Goal: Task Accomplishment & Management: Manage account settings

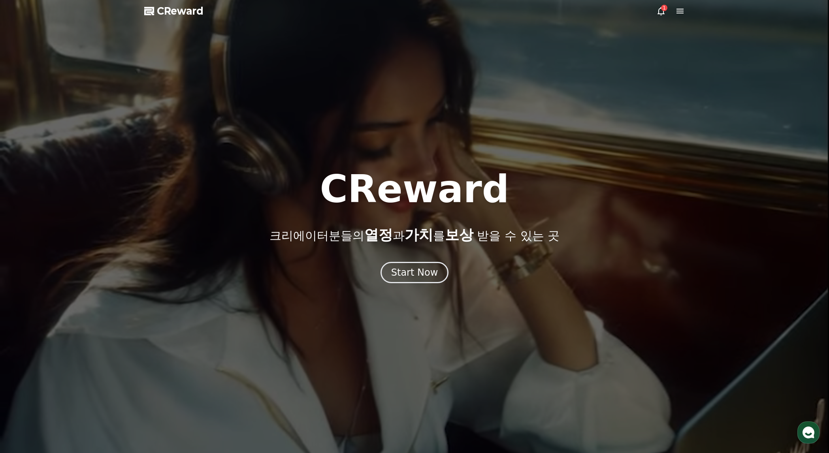
click at [825, 159] on div at bounding box center [414, 226] width 829 height 453
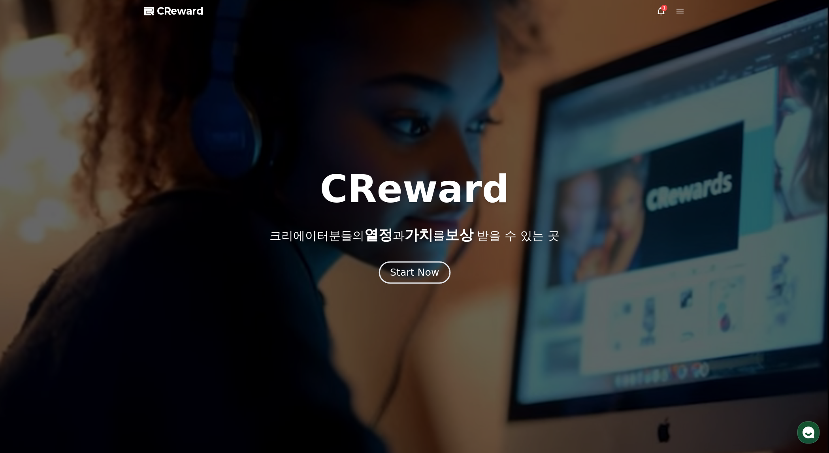
click at [431, 275] on div "Start Now" at bounding box center [414, 272] width 49 height 13
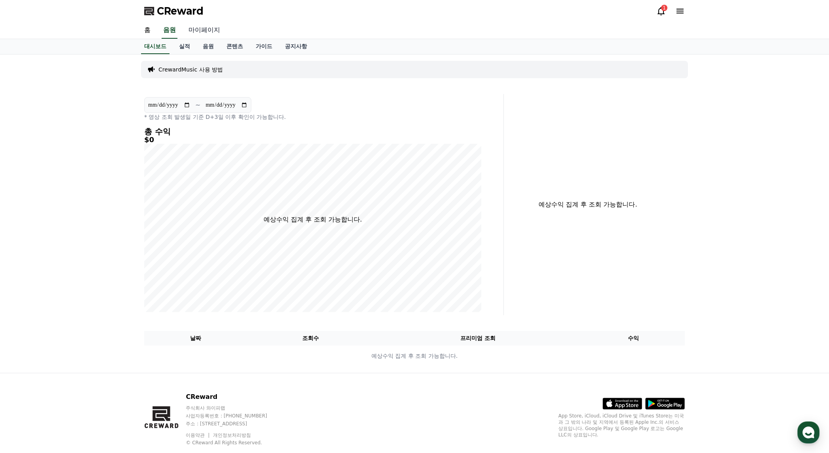
click at [206, 28] on link "마이페이지" at bounding box center [204, 30] width 44 height 17
select select "**********"
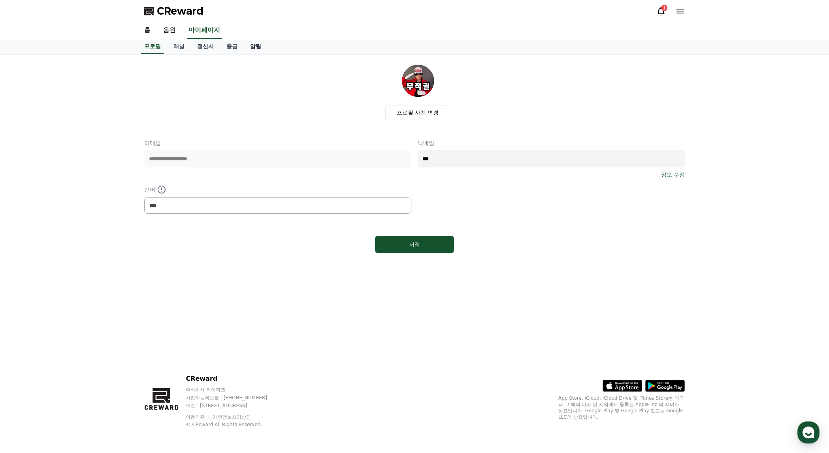
click at [256, 45] on link "알림" at bounding box center [256, 46] width 24 height 15
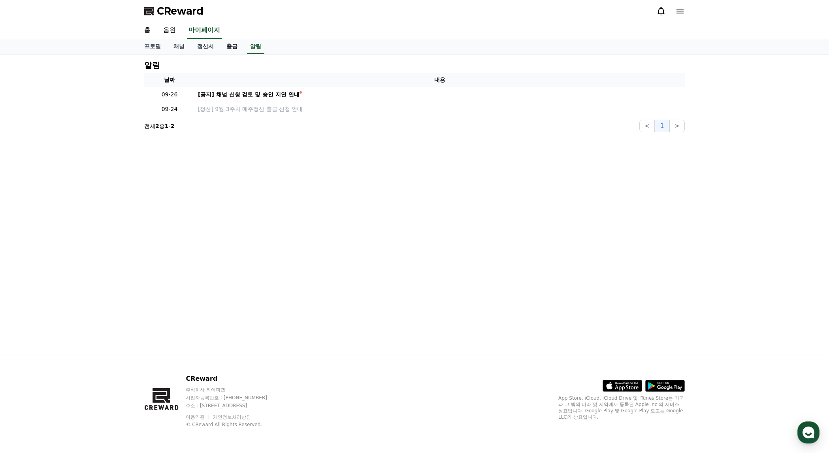
click at [231, 48] on link "출금" at bounding box center [232, 46] width 24 height 15
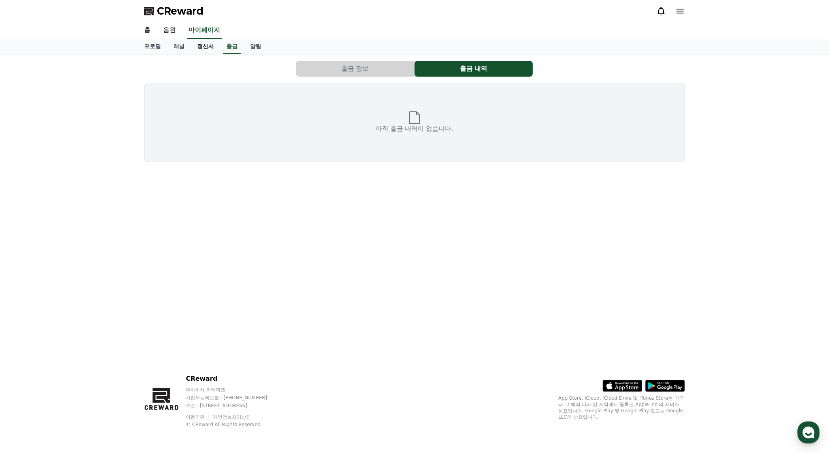
click at [212, 46] on link "정산서" at bounding box center [205, 46] width 29 height 15
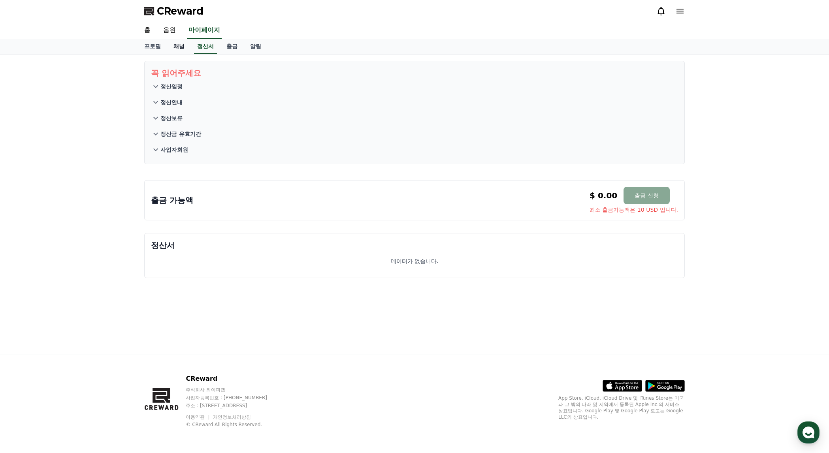
click at [183, 46] on link "채널" at bounding box center [179, 46] width 24 height 15
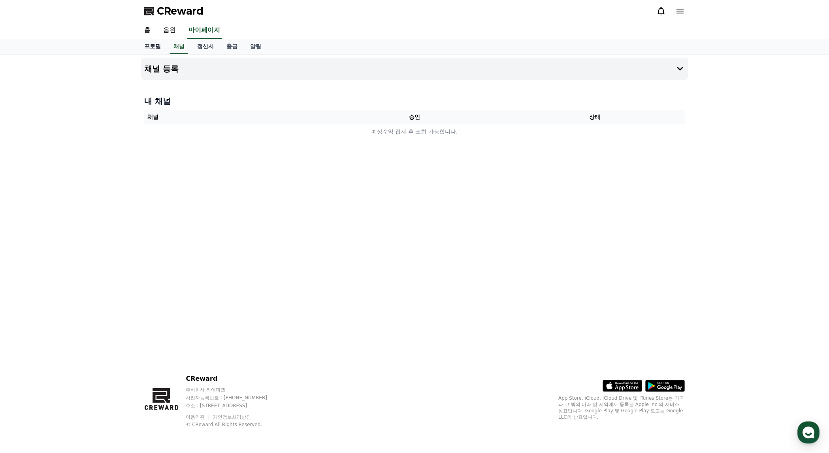
click at [155, 48] on link "프로필" at bounding box center [152, 46] width 29 height 15
select select "**********"
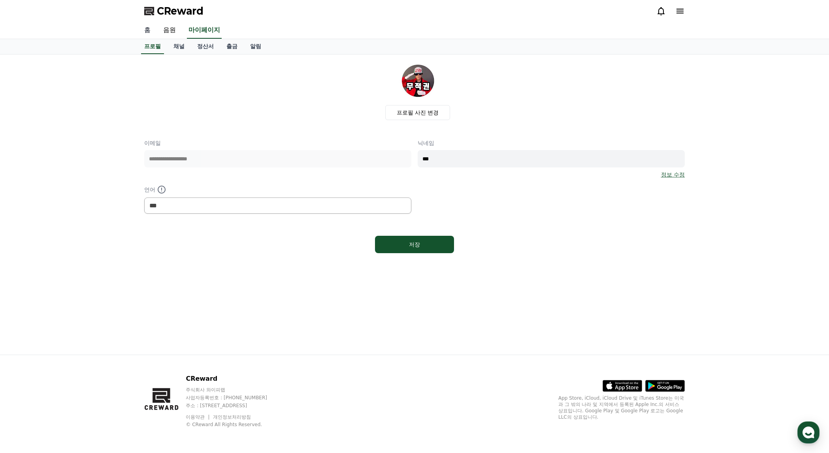
click at [147, 36] on link "홈" at bounding box center [147, 30] width 19 height 17
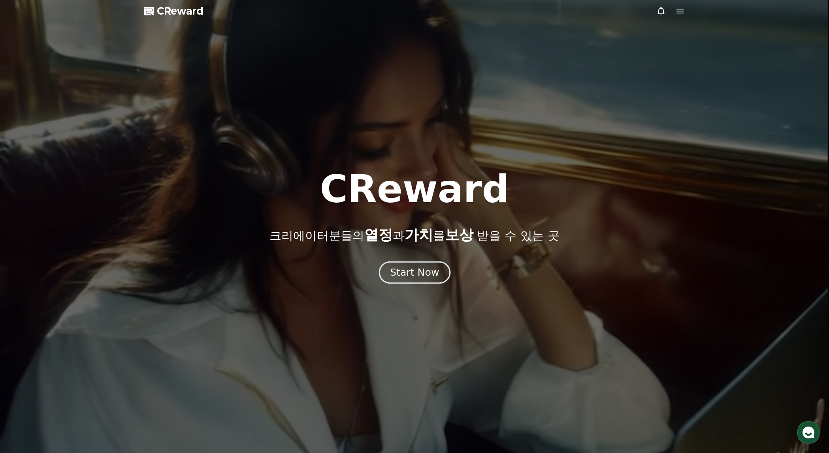
click at [404, 268] on div "Start Now" at bounding box center [414, 272] width 49 height 13
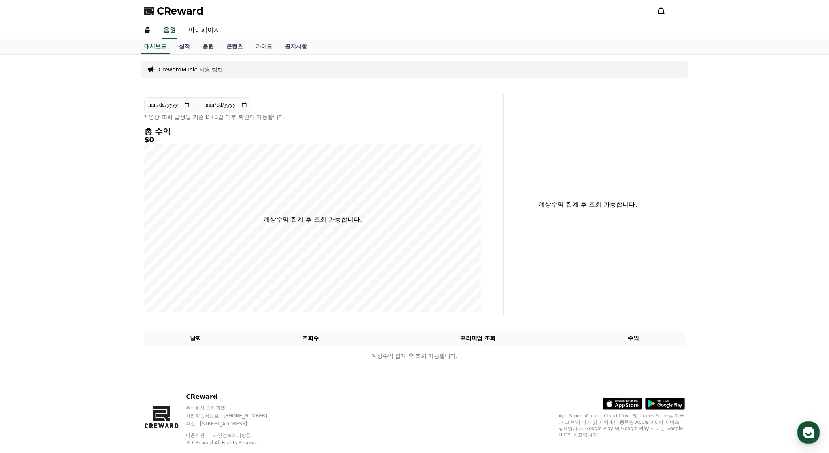
click at [678, 15] on icon at bounding box center [680, 10] width 9 height 9
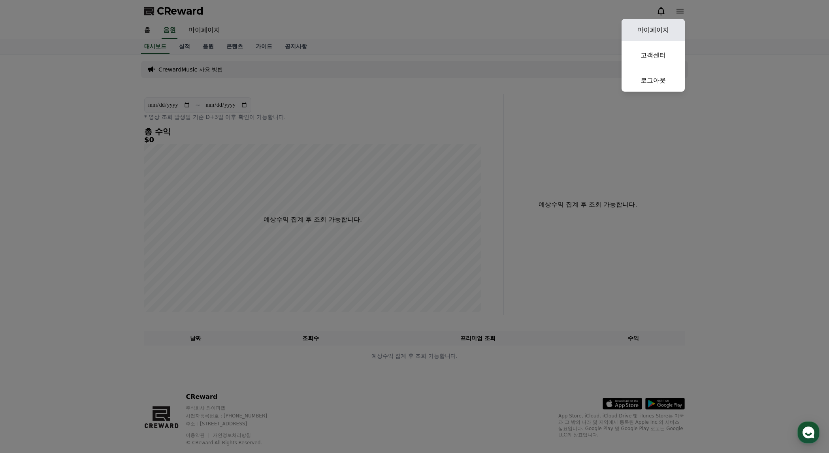
click at [660, 26] on link "마이페이지" at bounding box center [653, 30] width 63 height 22
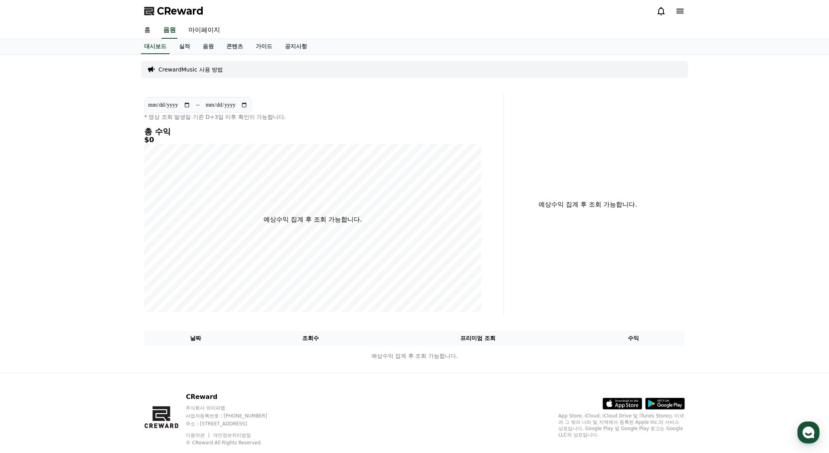
select select "**********"
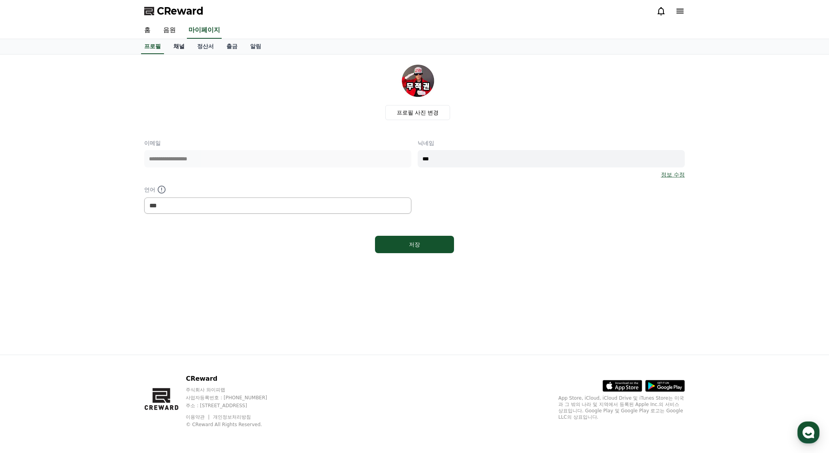
click at [187, 44] on link "채널" at bounding box center [179, 46] width 24 height 15
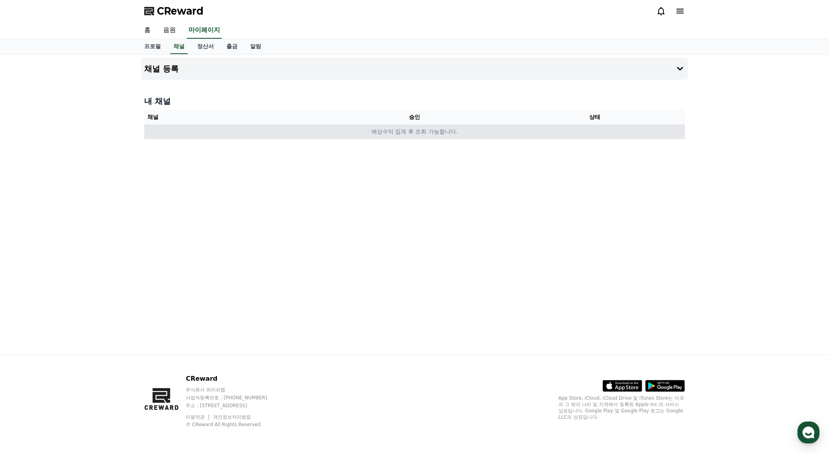
click at [405, 131] on td "예상수익 집계 후 조회 가능합니다." at bounding box center [414, 132] width 541 height 15
click at [404, 136] on td "예상수익 집계 후 조회 가능합니다." at bounding box center [414, 132] width 541 height 15
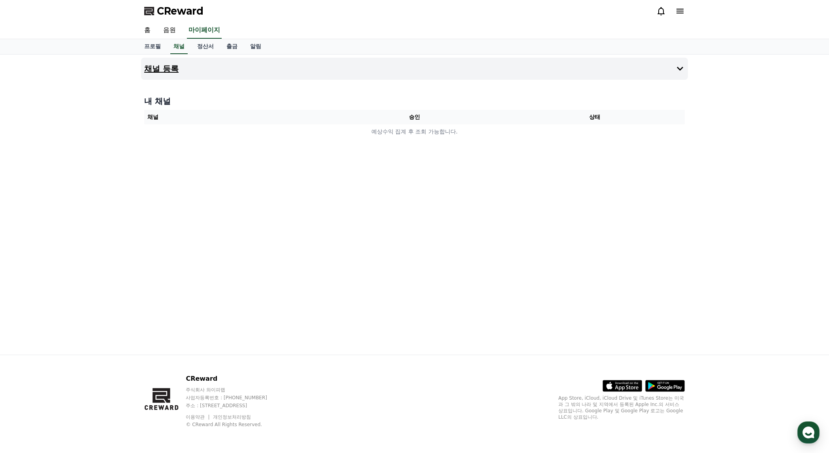
click at [330, 67] on button "채널 등록" at bounding box center [414, 69] width 547 height 22
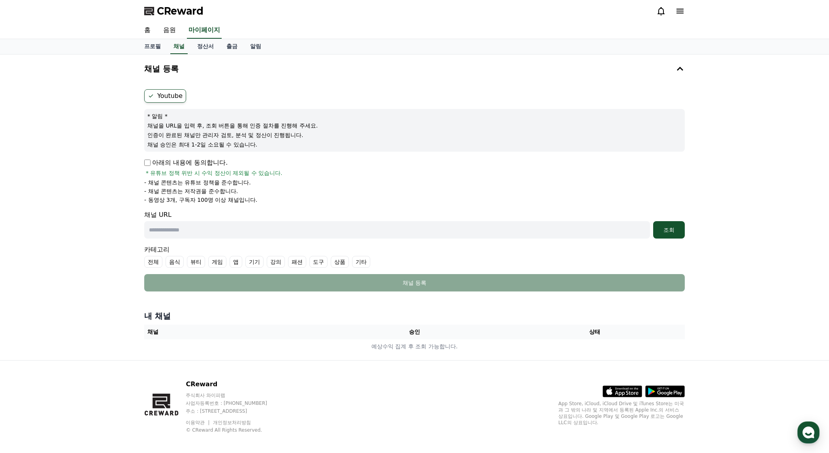
scroll to position [4, 0]
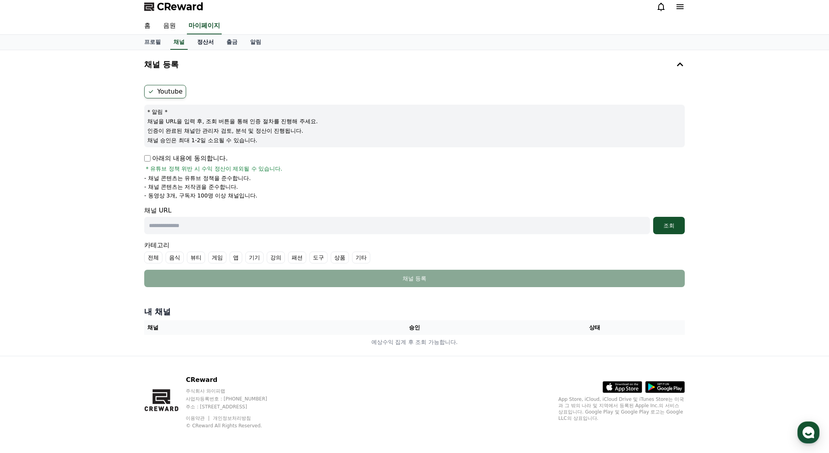
click at [207, 43] on link "정산서" at bounding box center [205, 42] width 29 height 15
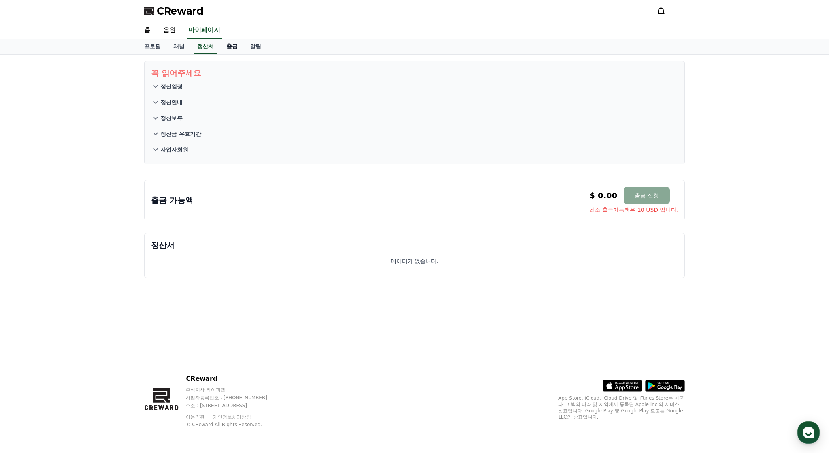
click at [234, 49] on link "출금" at bounding box center [232, 46] width 24 height 15
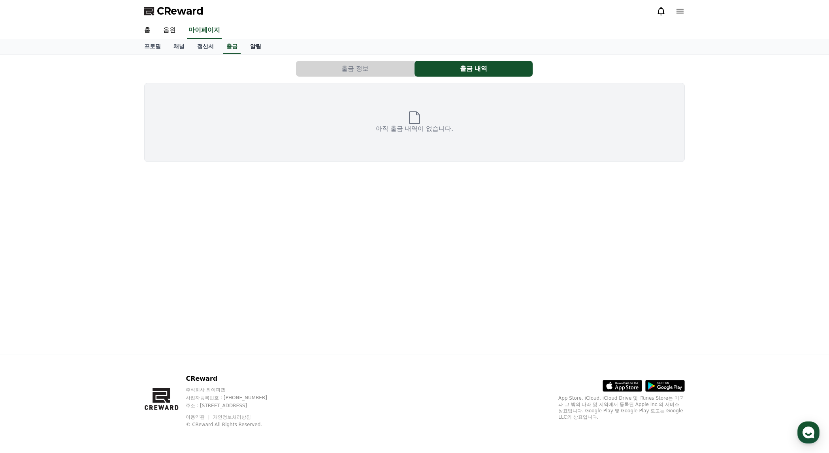
click at [260, 48] on link "알림" at bounding box center [256, 46] width 24 height 15
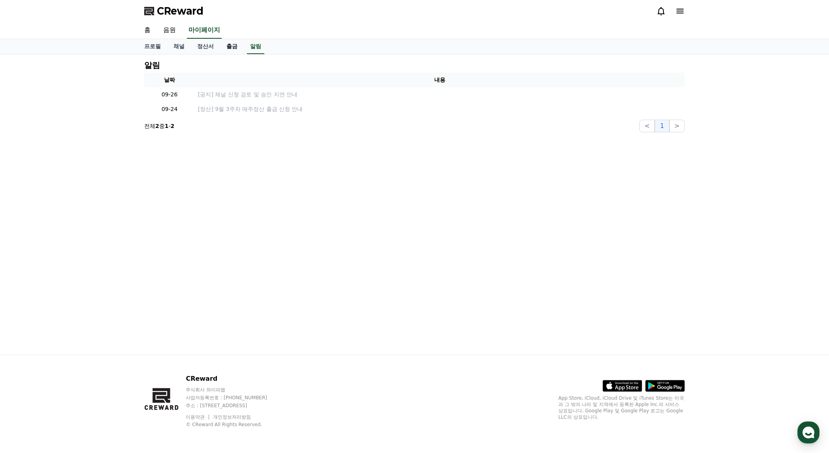
click at [232, 46] on link "출금" at bounding box center [232, 46] width 24 height 15
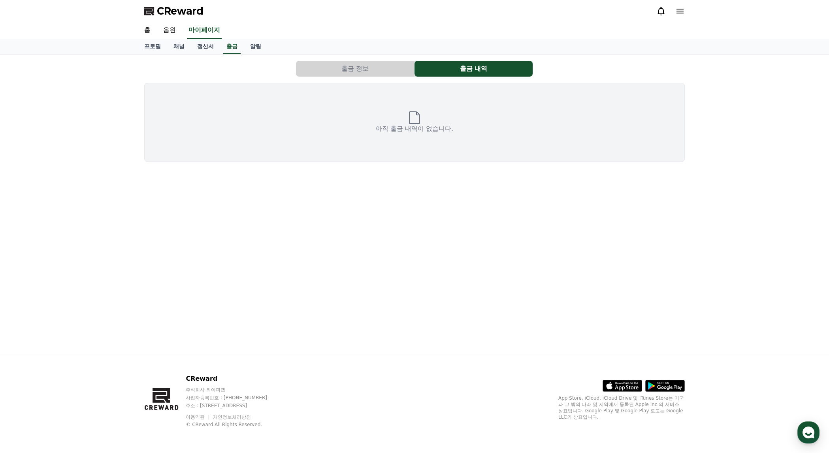
click at [381, 68] on button "출금 정보" at bounding box center [355, 69] width 118 height 16
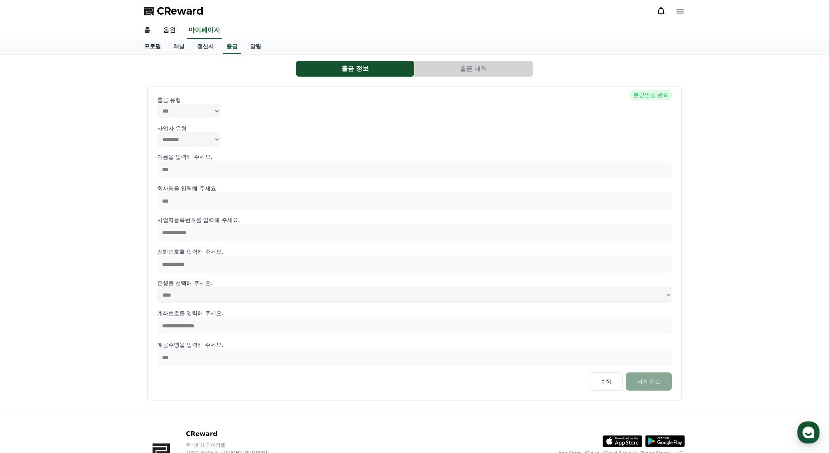
click at [152, 44] on link "프로필" at bounding box center [152, 46] width 29 height 15
select select "**********"
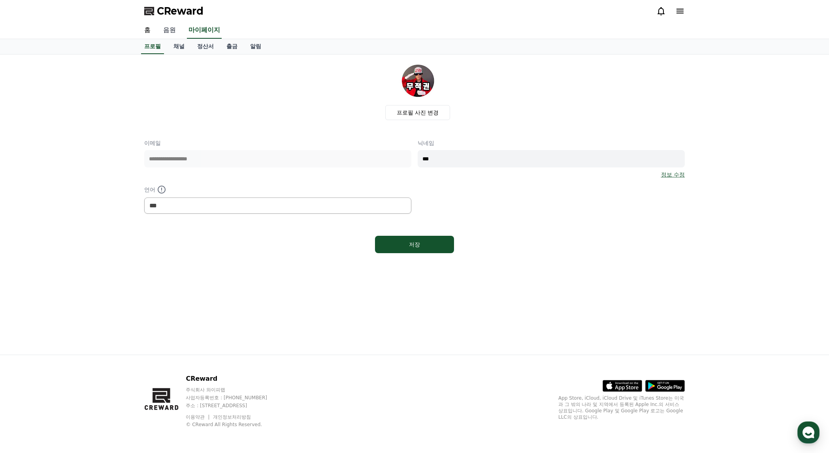
click at [166, 29] on link "음원" at bounding box center [169, 30] width 25 height 17
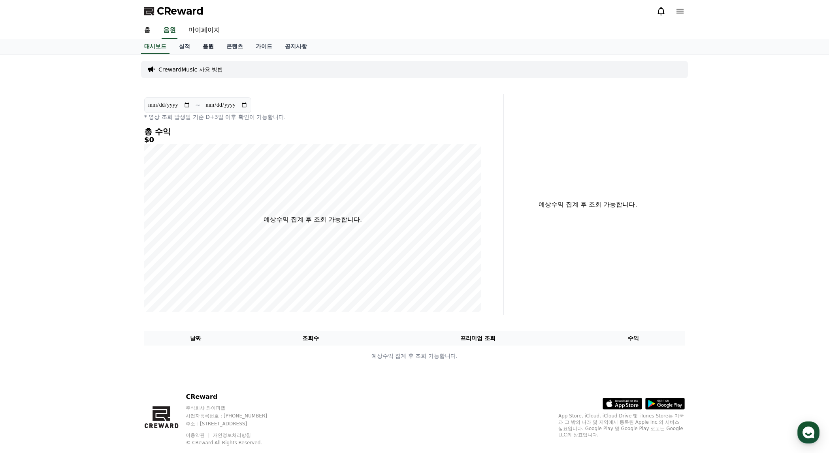
click at [213, 41] on link "음원" at bounding box center [208, 46] width 24 height 15
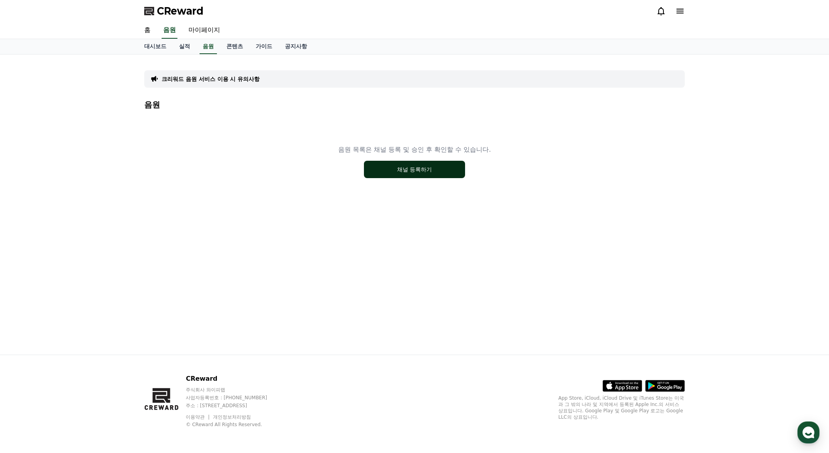
click at [430, 171] on button "채널 등록하기" at bounding box center [414, 169] width 101 height 17
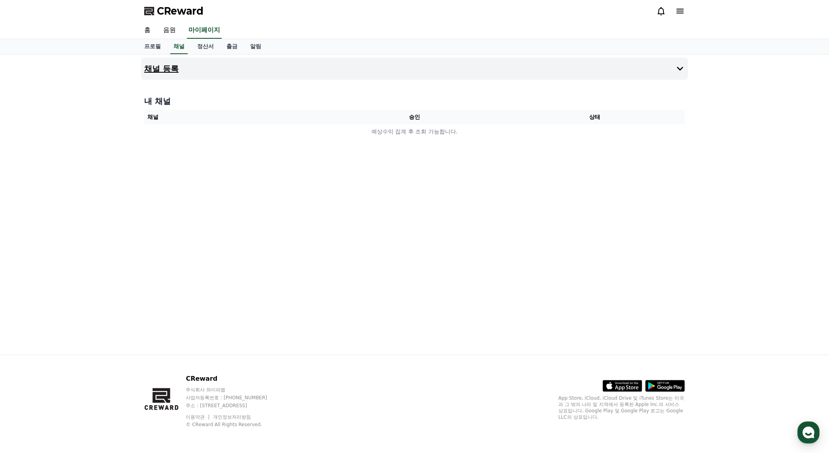
click at [252, 66] on button "채널 등록" at bounding box center [414, 69] width 547 height 22
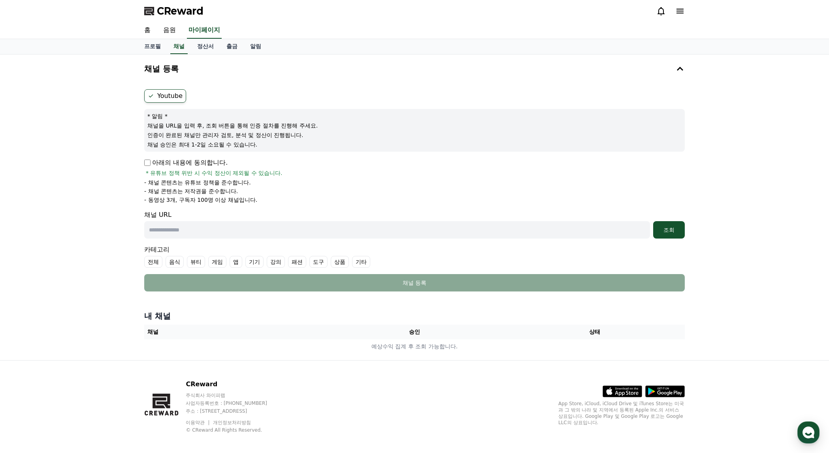
click at [239, 219] on div "채널 URL 조회" at bounding box center [414, 224] width 541 height 28
click at [242, 223] on input "text" at bounding box center [397, 229] width 506 height 17
paste input "**********"
type input "**********"
click at [663, 227] on div "조회" at bounding box center [669, 230] width 25 height 8
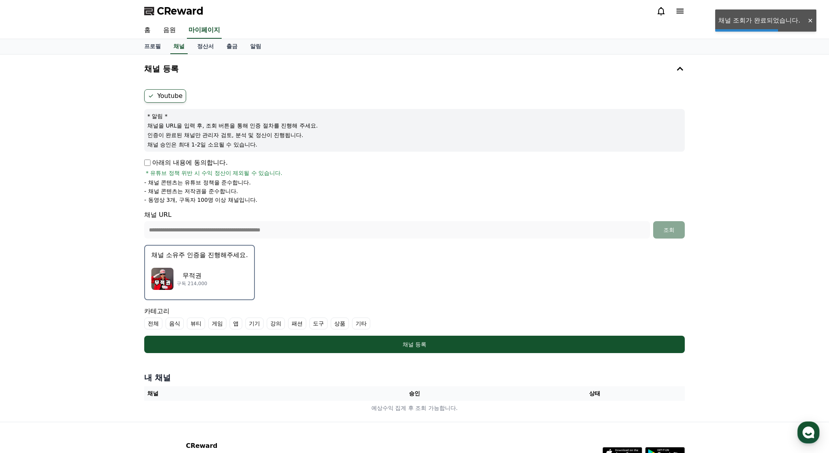
click at [222, 270] on div "무적권 구독 214,000" at bounding box center [199, 279] width 96 height 32
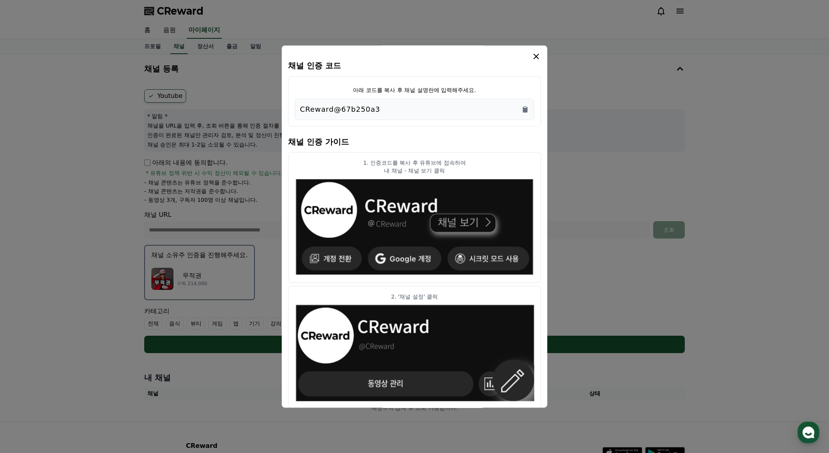
click at [346, 106] on p "CReward@67b250a3" at bounding box center [340, 109] width 80 height 11
click at [526, 108] on icon "Copy to clipboard" at bounding box center [525, 110] width 5 height 6
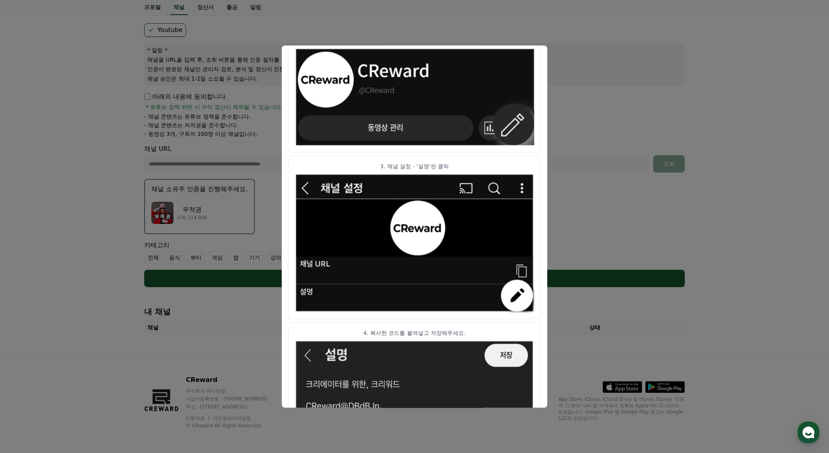
scroll to position [318, 0]
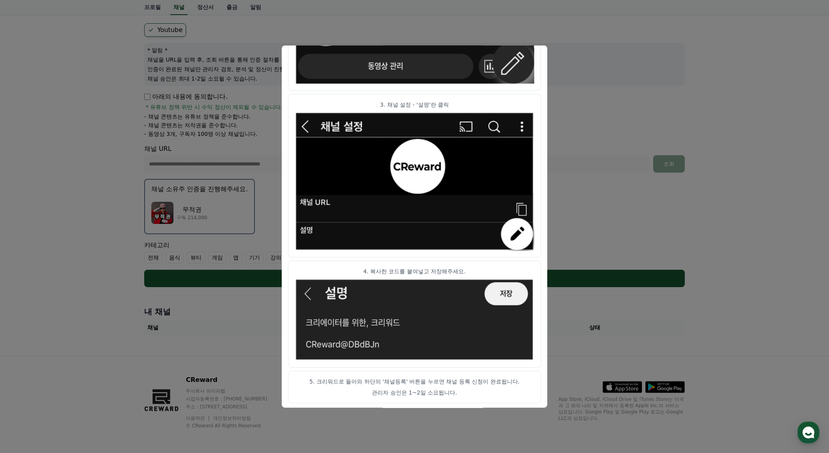
click at [585, 106] on button "close modal" at bounding box center [414, 226] width 829 height 453
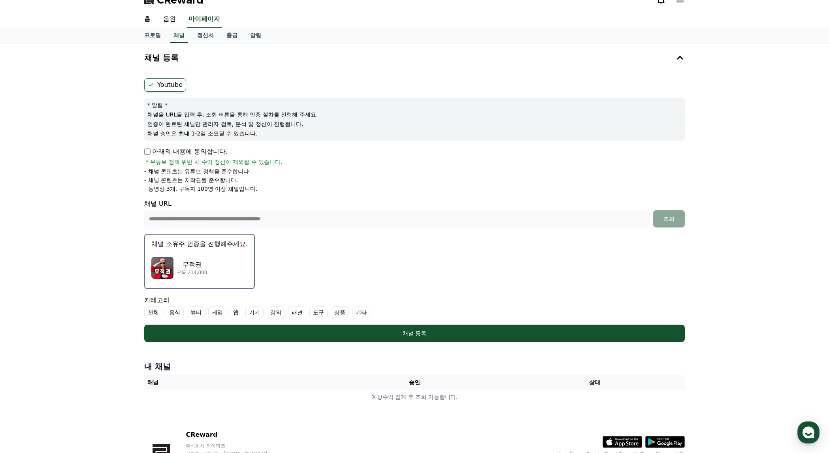
scroll to position [0, 0]
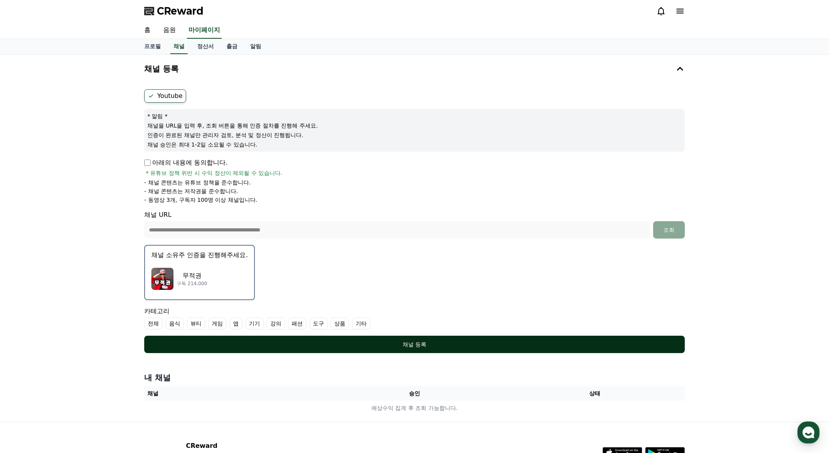
click at [389, 341] on div "채널 등록" at bounding box center [414, 345] width 509 height 8
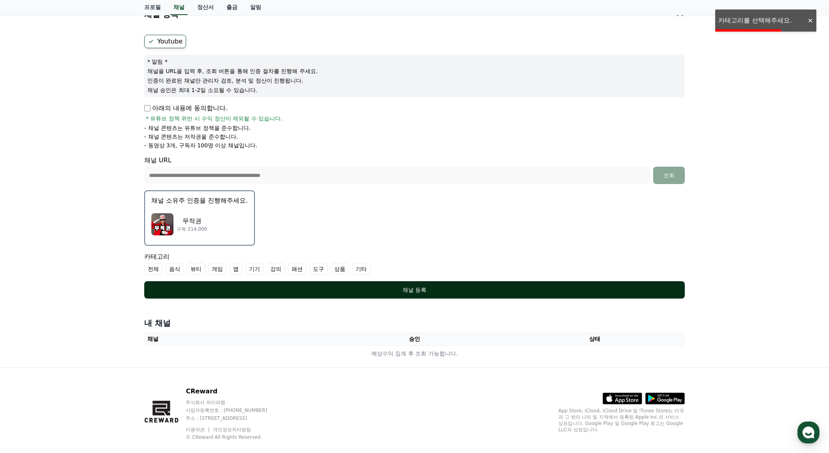
scroll to position [66, 0]
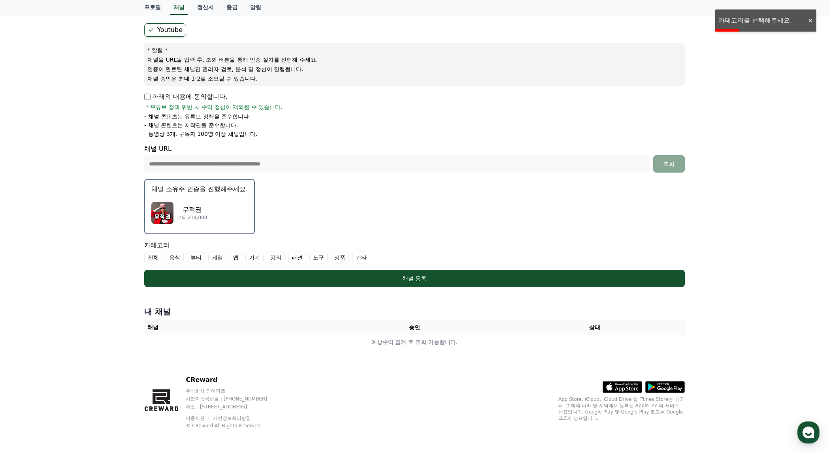
click at [152, 253] on label "전체" at bounding box center [153, 258] width 18 height 12
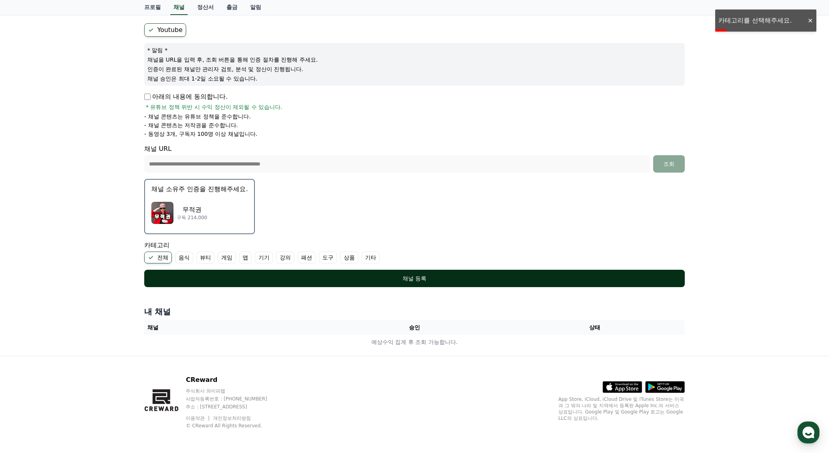
click at [310, 277] on div "채널 등록" at bounding box center [414, 279] width 509 height 8
